Goal: Task Accomplishment & Management: Use online tool/utility

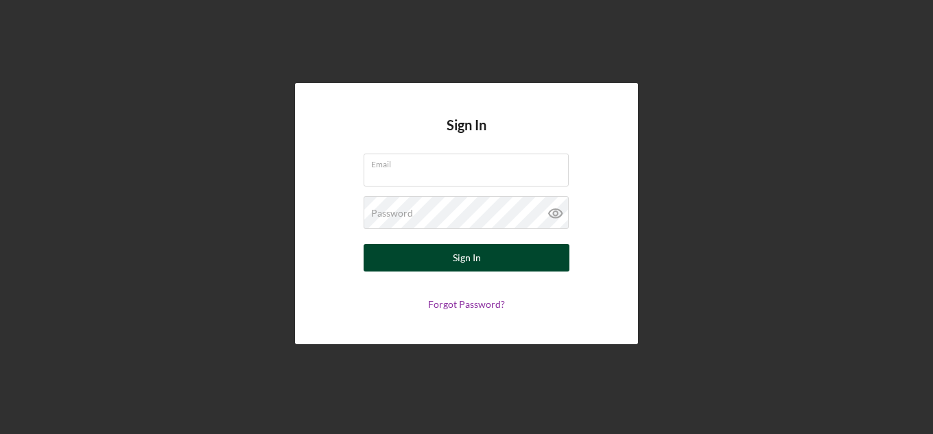
type input "[EMAIL_ADDRESS][DOMAIN_NAME]"
click at [421, 257] on button "Sign In" at bounding box center [467, 257] width 206 height 27
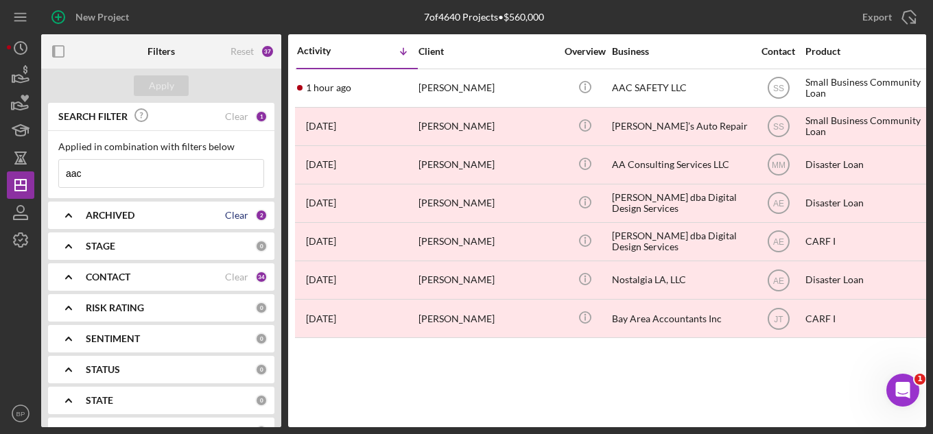
click at [238, 219] on div "Clear" at bounding box center [236, 215] width 23 height 11
click at [116, 211] on b "ARCHIVED" at bounding box center [110, 215] width 49 height 11
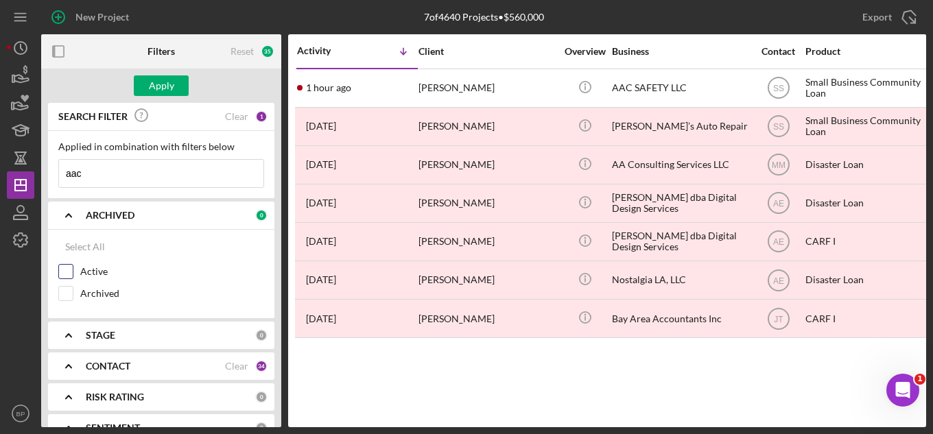
click at [65, 272] on input "Active" at bounding box center [66, 272] width 14 height 14
checkbox input "true"
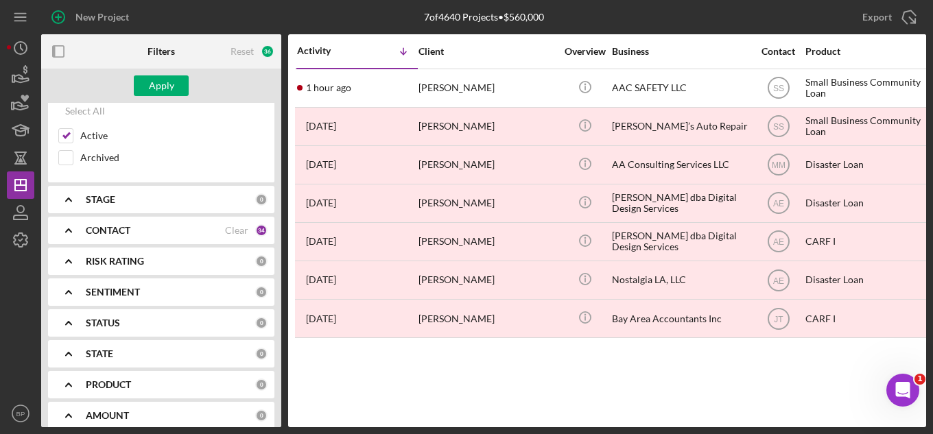
scroll to position [137, 0]
click at [91, 200] on b "STAGE" at bounding box center [101, 198] width 30 height 11
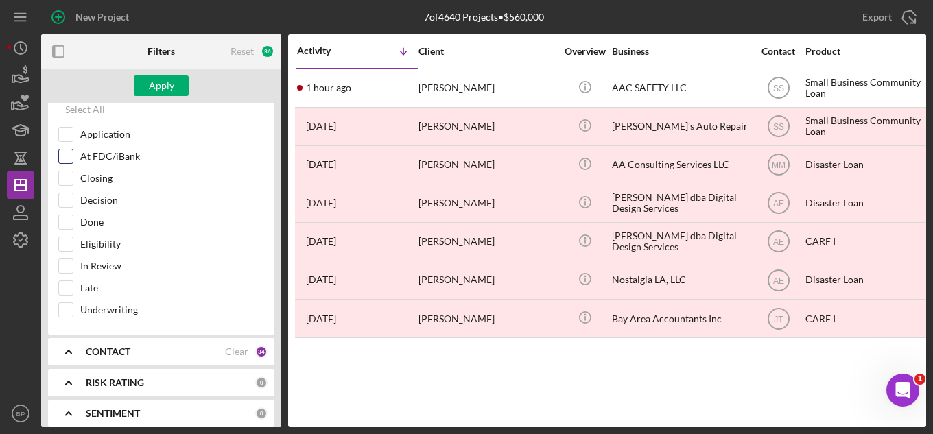
scroll to position [275, 0]
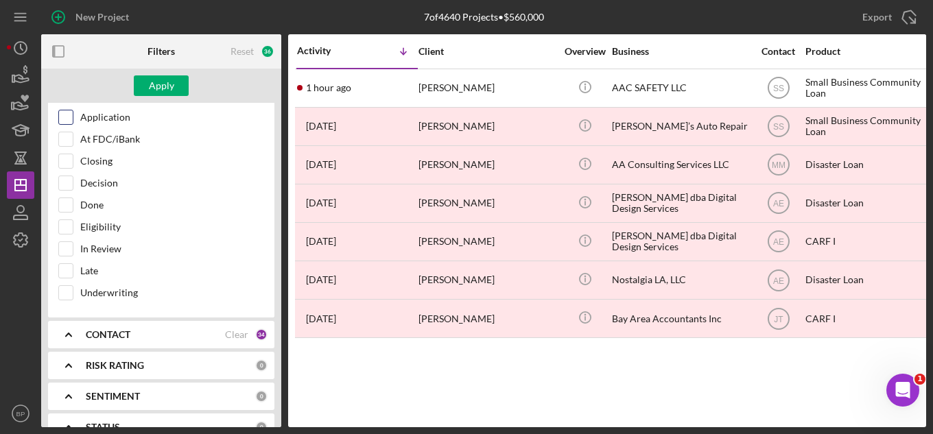
click at [67, 122] on input "Application" at bounding box center [66, 118] width 14 height 14
checkbox input "true"
click at [65, 138] on input "At FDC/iBank" at bounding box center [66, 139] width 14 height 14
checkbox input "true"
click at [65, 161] on input "Closing" at bounding box center [66, 161] width 14 height 14
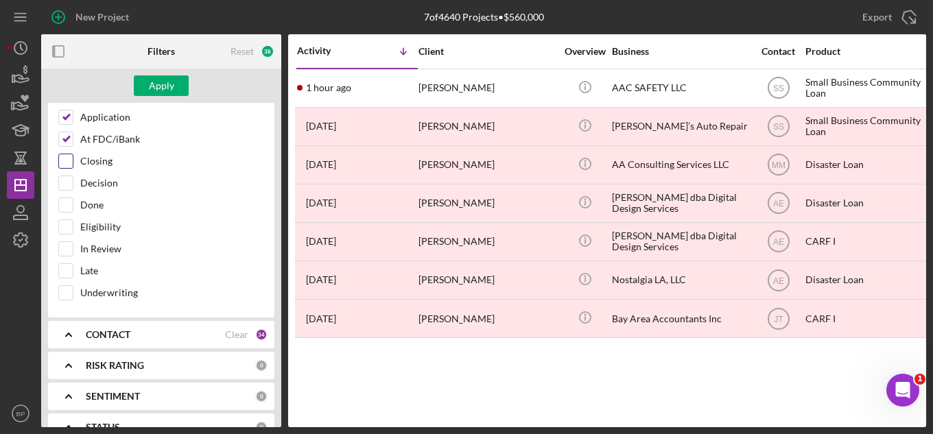
checkbox input "true"
click at [62, 184] on input "Decision" at bounding box center [66, 183] width 14 height 14
checkbox input "true"
click at [64, 232] on input "Eligibility" at bounding box center [66, 227] width 14 height 14
checkbox input "true"
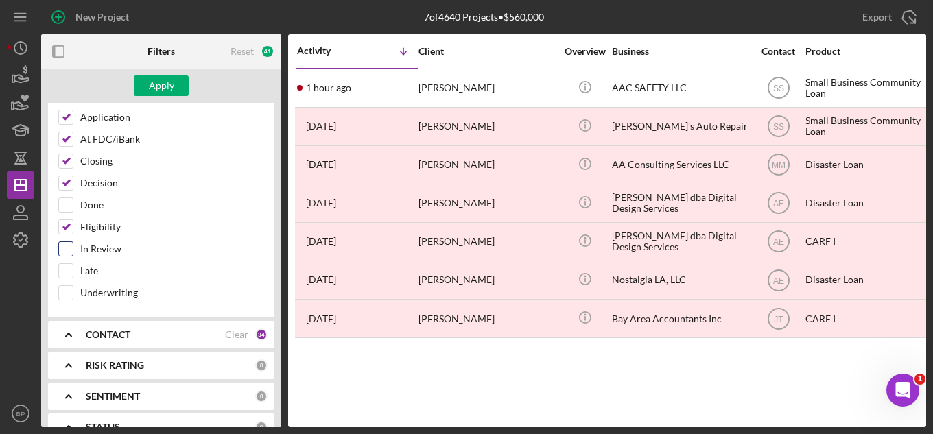
click at [63, 255] on input "In Review" at bounding box center [66, 249] width 14 height 14
checkbox input "true"
click at [67, 291] on input "Underwriting" at bounding box center [66, 293] width 14 height 14
checkbox input "true"
click at [158, 94] on div "Apply" at bounding box center [161, 85] width 25 height 21
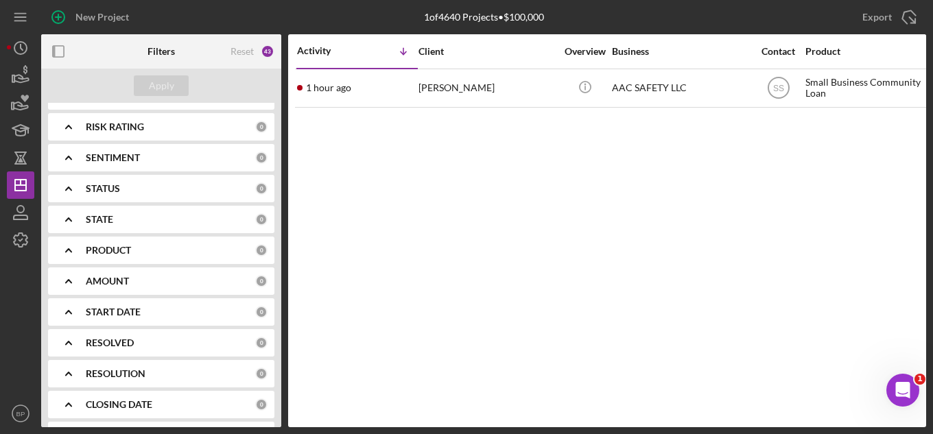
scroll to position [549, 0]
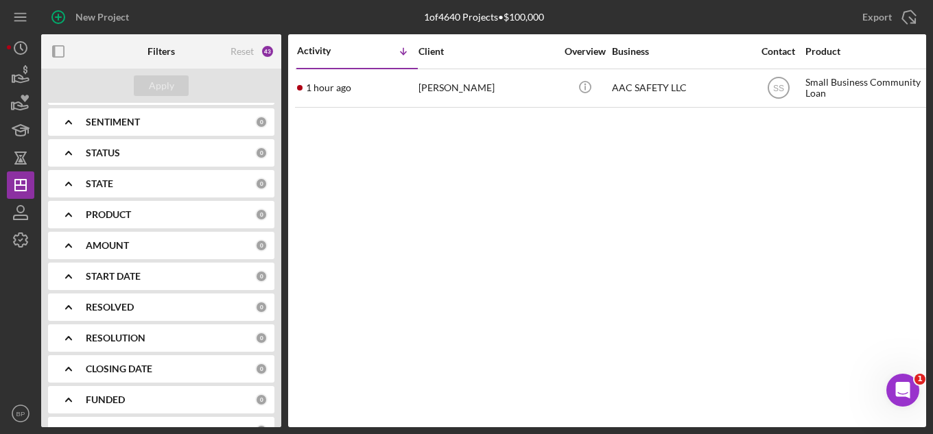
click at [194, 214] on div "PRODUCT" at bounding box center [171, 214] width 170 height 11
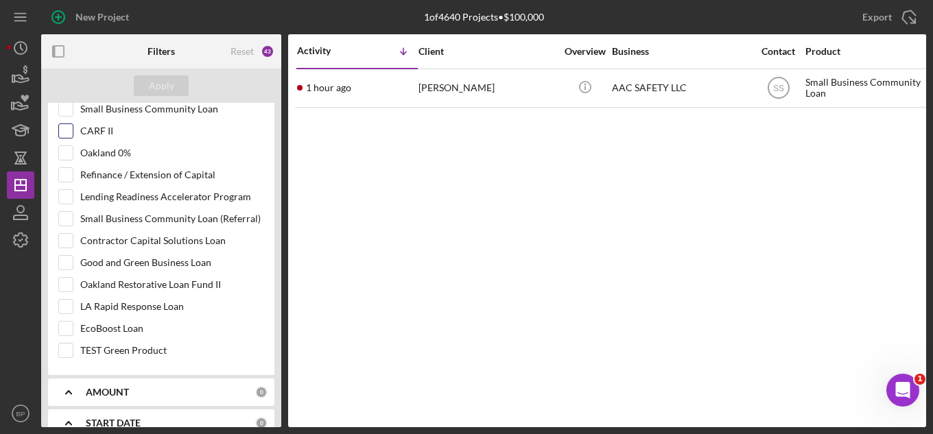
scroll to position [824, 0]
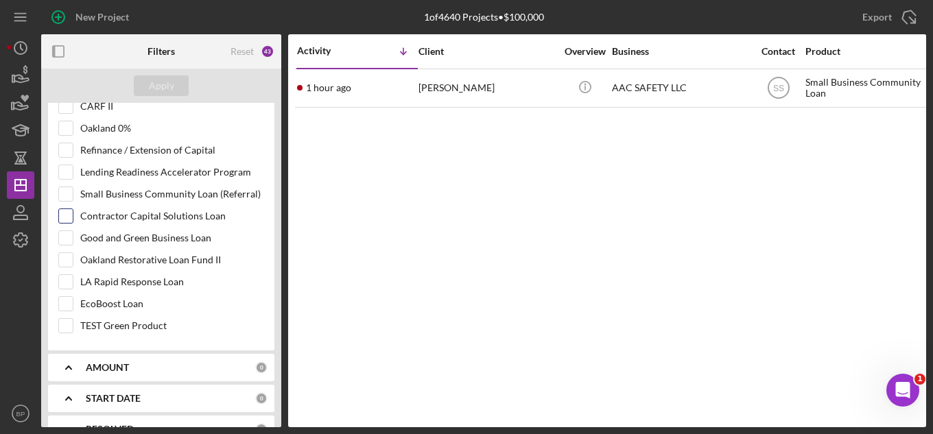
click at [64, 216] on input "Contractor Capital Solutions Loan" at bounding box center [66, 216] width 14 height 14
checkbox input "true"
click at [64, 237] on input "Good and Green Business Loan" at bounding box center [66, 238] width 14 height 14
checkbox input "true"
click at [62, 306] on input "EcoBoost Loan" at bounding box center [66, 304] width 14 height 14
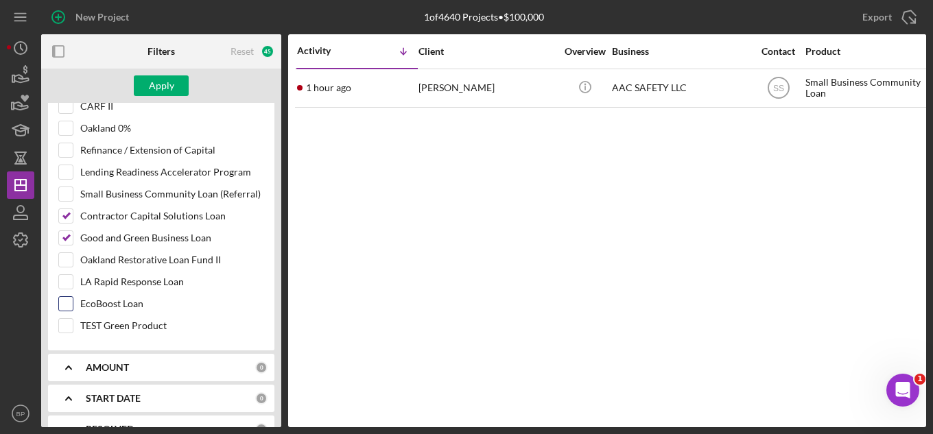
checkbox input "true"
click at [163, 84] on div "Apply" at bounding box center [161, 85] width 25 height 21
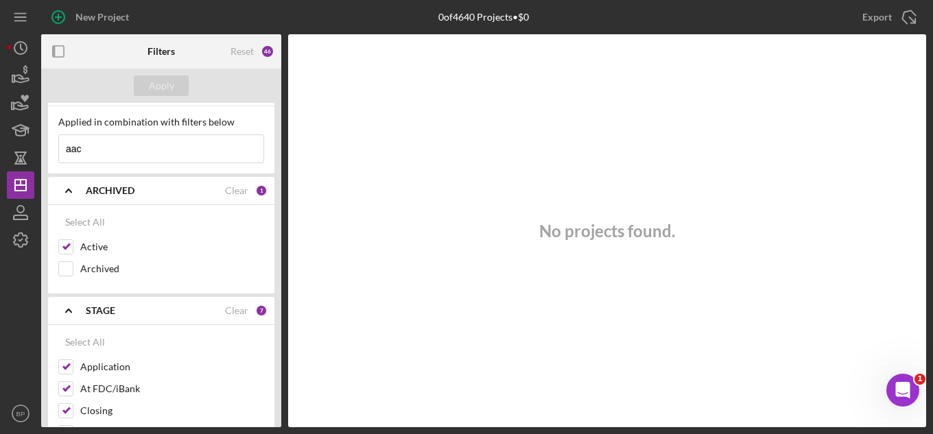
scroll to position [0, 0]
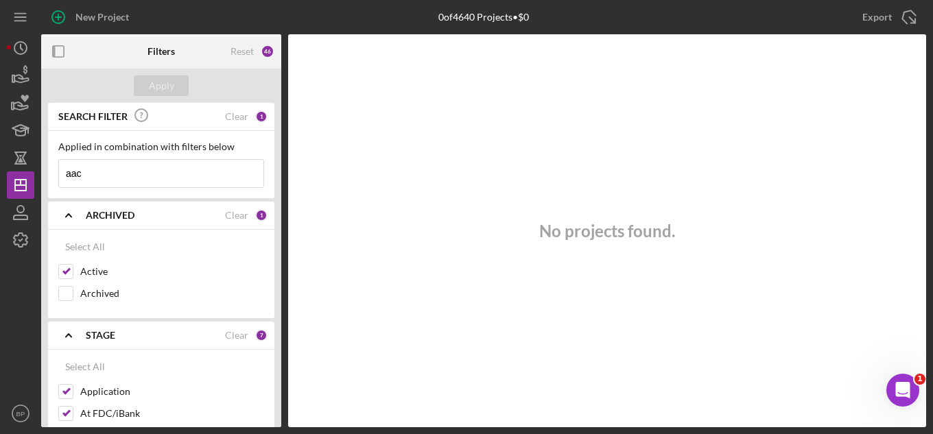
click at [186, 166] on input "aac" at bounding box center [161, 173] width 205 height 27
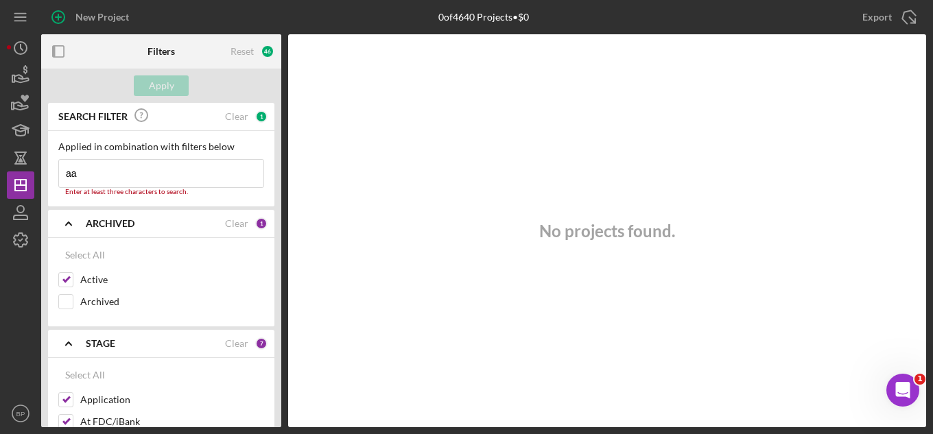
type input "a"
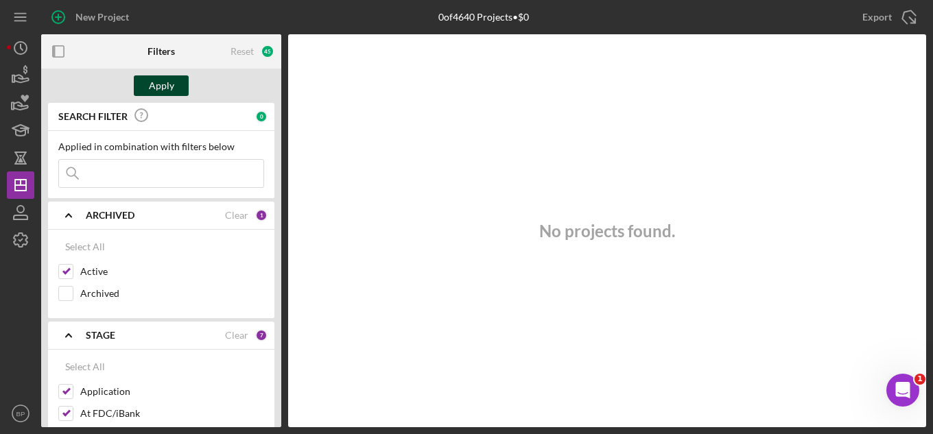
click at [161, 91] on div "Apply" at bounding box center [161, 85] width 25 height 21
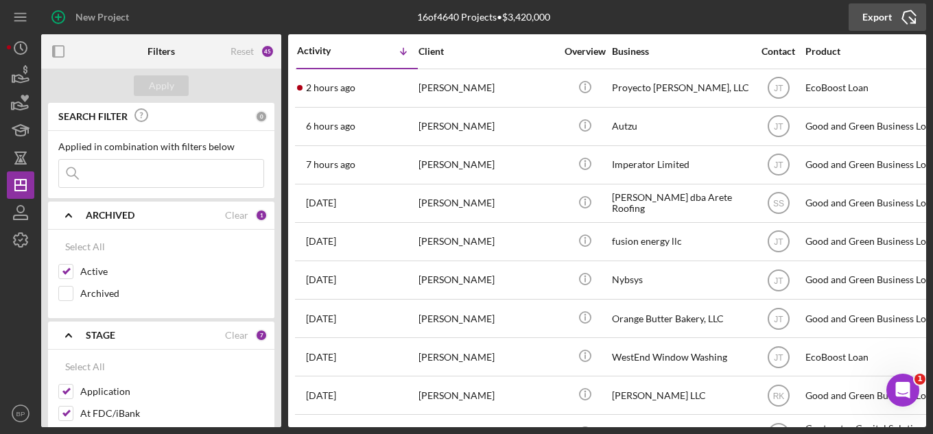
click at [906, 20] on icon "Icon/Export" at bounding box center [909, 17] width 34 height 34
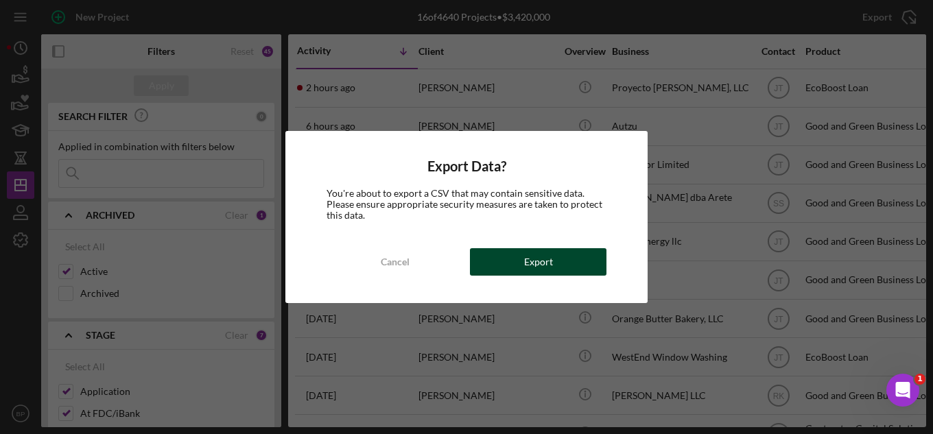
click at [506, 266] on button "Export" at bounding box center [538, 261] width 137 height 27
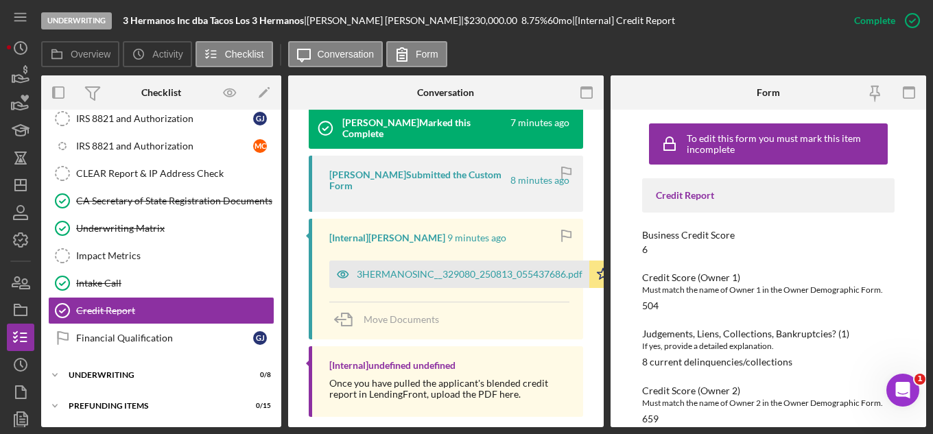
scroll to position [540, 0]
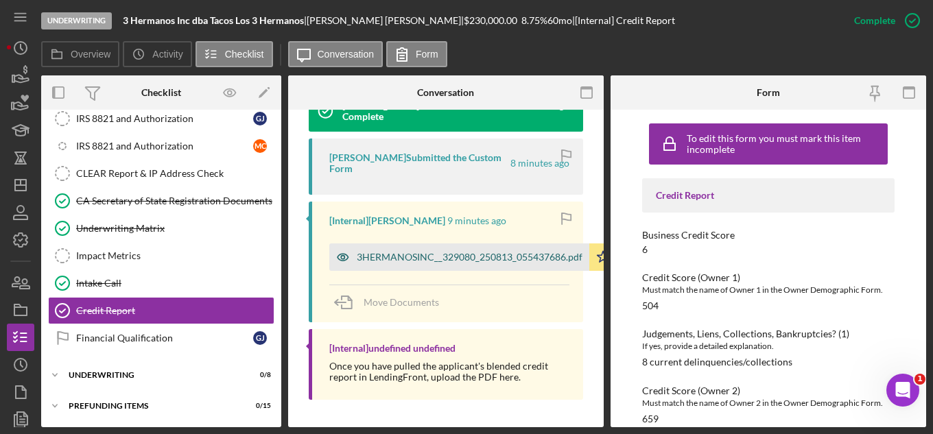
click at [435, 253] on div "3HERMANOSINC__329080_250813_055437686.pdf" at bounding box center [470, 257] width 226 height 11
